Goal: Information Seeking & Learning: Learn about a topic

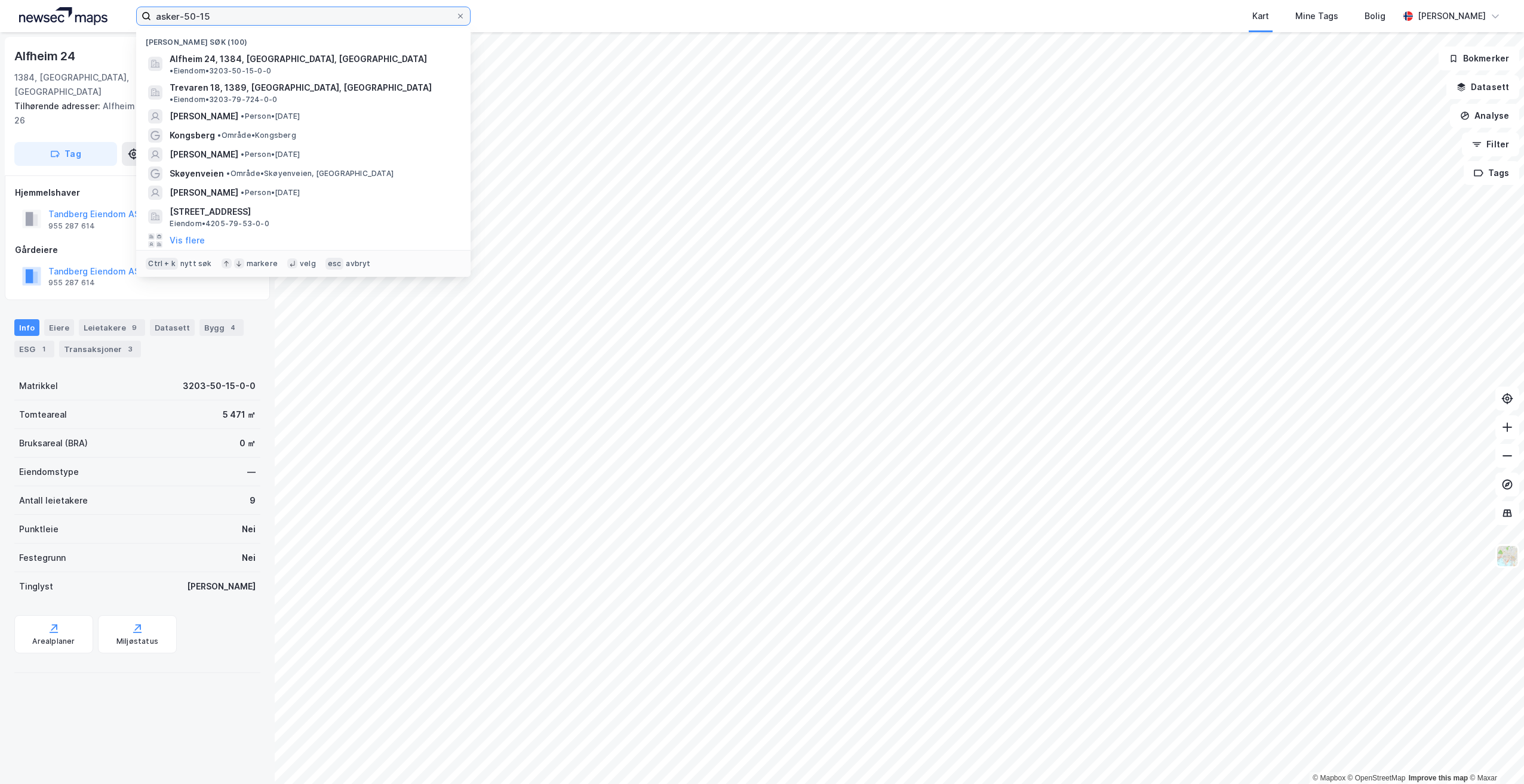
drag, startPoint x: 222, startPoint y: 20, endPoint x: 97, endPoint y: 19, distance: 125.0
click at [97, 19] on div "asker-50-15 Nylige søk (100) Alfheim 24, 1384, [GEOGRAPHIC_DATA], [GEOGRAPHIC_D…" at bounding box center [762, 16] width 1524 height 33
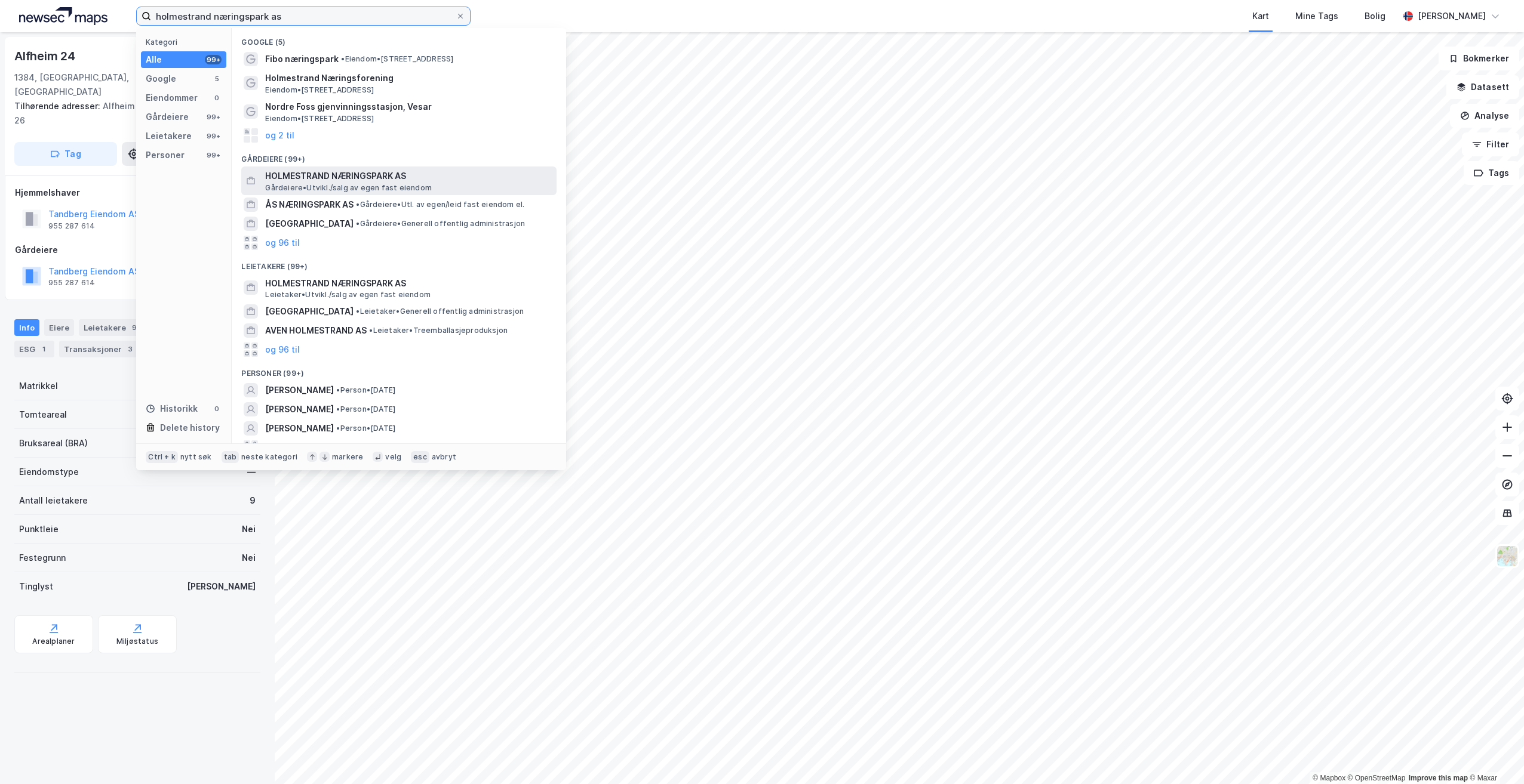
type input "holmestrand næringspark as"
click at [360, 177] on span "HOLMESTRAND NÆRINGSPARK AS" at bounding box center [409, 176] width 287 height 14
